Goal: Information Seeking & Learning: Learn about a topic

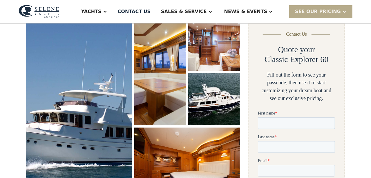
scroll to position [116, 0]
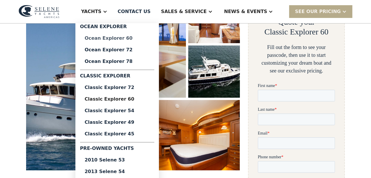
click at [129, 37] on div "Ocean Explorer 60" at bounding box center [117, 38] width 65 height 5
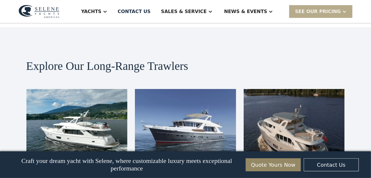
scroll to position [1450, 0]
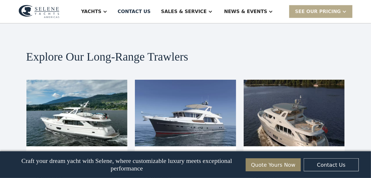
click at [71, 94] on img at bounding box center [76, 113] width 101 height 67
click at [71, 152] on h3 "Ocean Explorer 60" at bounding box center [77, 159] width 82 height 14
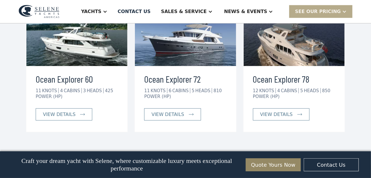
scroll to position [1537, 0]
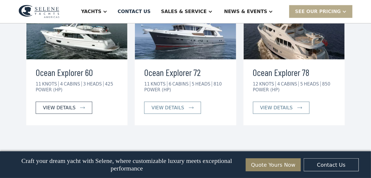
click at [62, 104] on div "view details" at bounding box center [59, 107] width 32 height 7
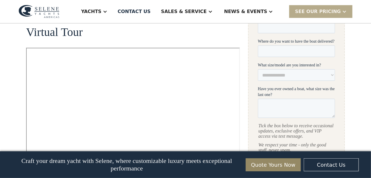
scroll to position [290, 0]
